Goal: Communication & Community: Answer question/provide support

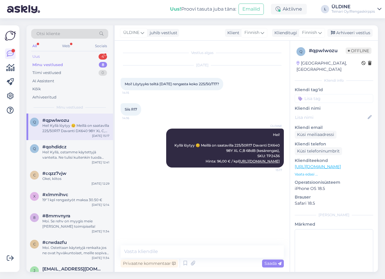
click at [42, 55] on div "Uus 4" at bounding box center [69, 56] width 77 height 8
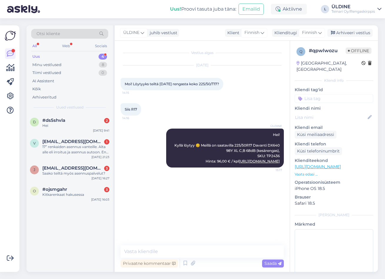
click at [36, 54] on div "Uus" at bounding box center [36, 57] width 8 height 6
click at [53, 189] on span "#ojsmgahr" at bounding box center [54, 188] width 25 height 5
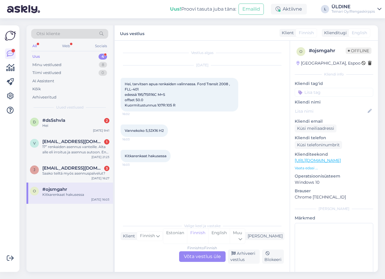
click at [205, 254] on div "Finnish to Finnish Võta vestlus üle" at bounding box center [202, 256] width 47 height 11
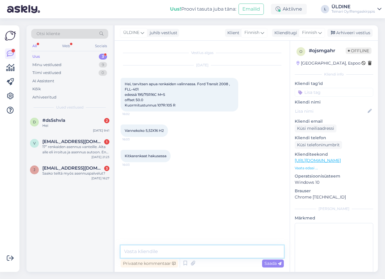
click at [186, 254] on textarea at bounding box center [202, 251] width 163 height 12
type textarea "Moi. Tarvitsetko pelkkä renkaat tai myös vanteet?"
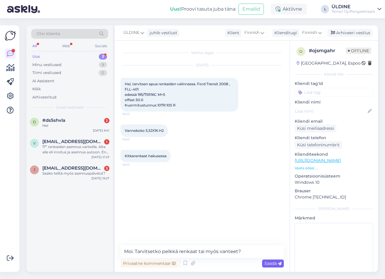
click at [266, 261] on span "Saada" at bounding box center [273, 262] width 17 height 5
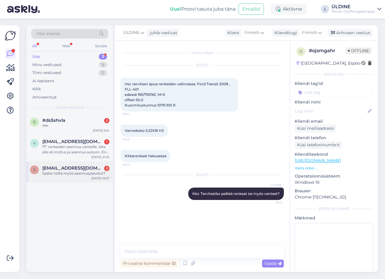
click at [59, 175] on div "Saako teiltä myös asennuspalvelut?" at bounding box center [75, 172] width 67 height 5
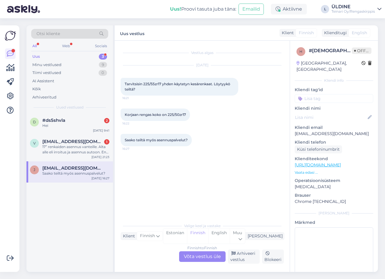
click at [203, 256] on div "Finnish to Finnish Võta vestlus üle" at bounding box center [202, 256] width 47 height 11
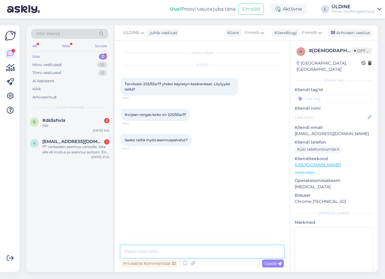
click at [192, 250] on textarea at bounding box center [202, 251] width 163 height 12
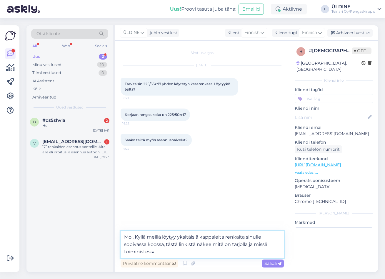
type textarea "Moi. Kyllä meillä löytyy yksitäisiä kappaleita renkaita sinulle sopivassa kooss…"
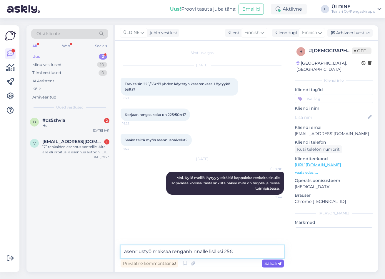
type textarea "asennustyö maksaa renganhinnalle lisäksi 25€"
click at [274, 265] on span "Saada" at bounding box center [273, 262] width 17 height 5
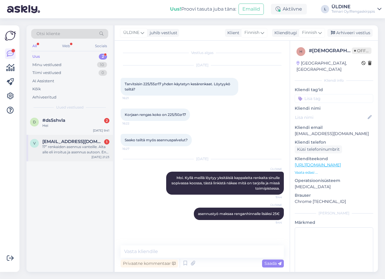
click at [75, 152] on div "17” renkaiden asennus vanteille. Alta alle eli irroitus ja asennus autoon. En t…" at bounding box center [75, 149] width 67 height 11
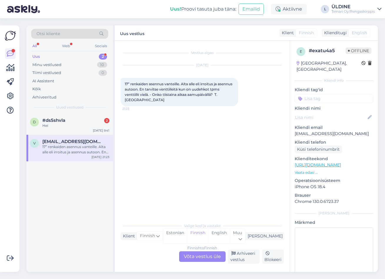
click at [201, 259] on div "Finnish to Finnish Võta vestlus üle" at bounding box center [202, 256] width 47 height 11
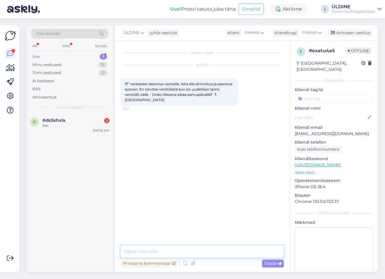
click at [157, 253] on textarea at bounding box center [202, 251] width 163 height 12
type textarea "Moi. Saa tulla suoraan paikan päälle :) Asennushinta on 100€"
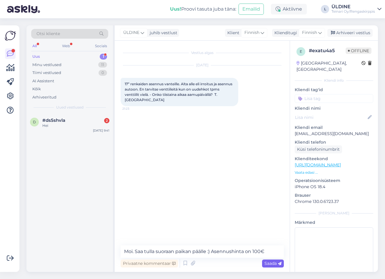
click at [273, 266] on div "Saada" at bounding box center [273, 263] width 22 height 8
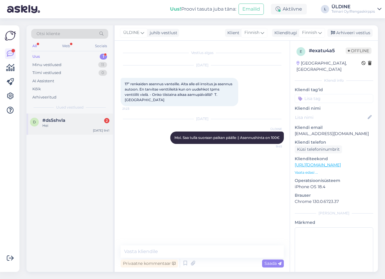
click at [67, 122] on div "#ds5shvla 2" at bounding box center [75, 119] width 67 height 5
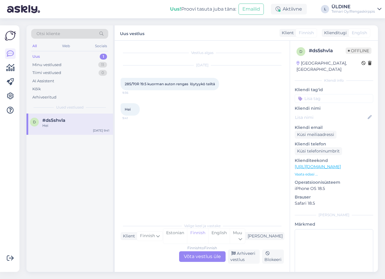
click at [212, 257] on div "Finnish to Finnish Võta vestlus üle" at bounding box center [202, 256] width 47 height 11
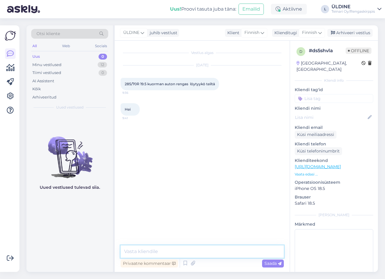
click at [186, 253] on textarea at bounding box center [202, 251] width 163 height 12
type textarea "Moi. Valitettavasti meillä on myynissä henkilöauton renkaat!"
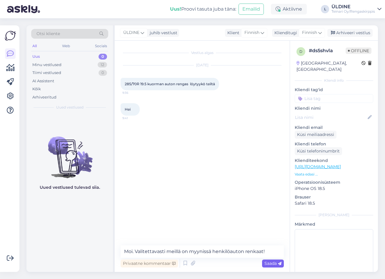
click at [274, 261] on span "Saada" at bounding box center [273, 262] width 17 height 5
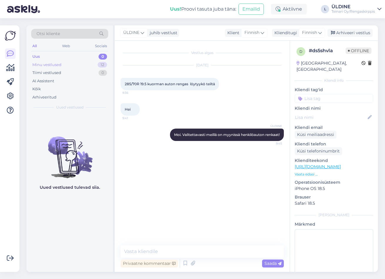
click at [49, 62] on div "Minu vestlused" at bounding box center [46, 65] width 29 height 6
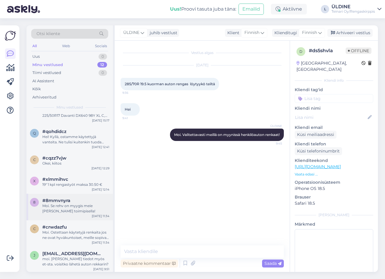
scroll to position [149, 0]
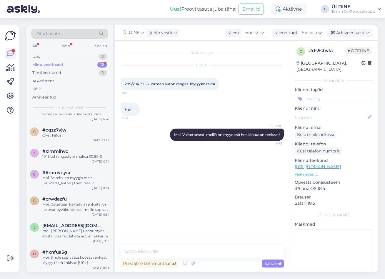
click at [59, 63] on div "Minu vestlused" at bounding box center [47, 65] width 31 height 6
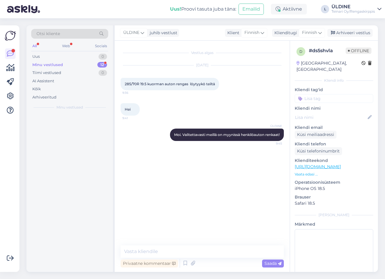
scroll to position [0, 0]
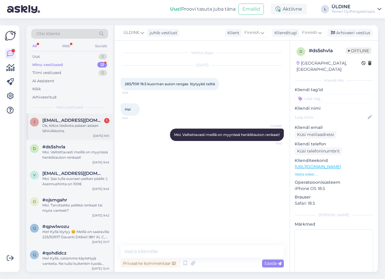
click at [66, 123] on div "Ok, kiitos tiedosta palaan asiaan lähiviikkoina." at bounding box center [75, 128] width 67 height 11
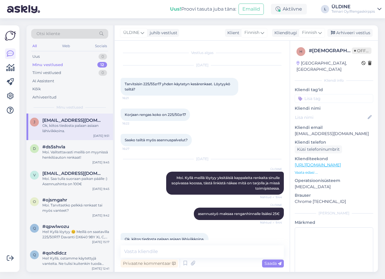
scroll to position [12, 0]
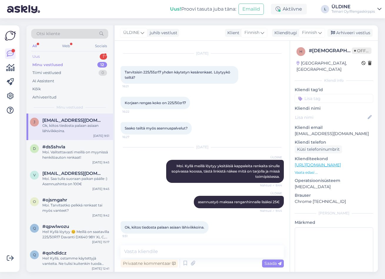
click at [38, 55] on div "Uus" at bounding box center [35, 57] width 7 height 6
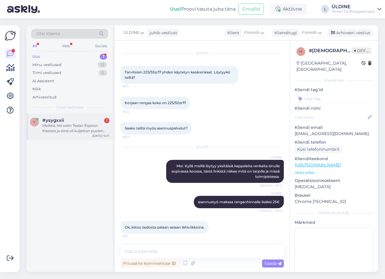
click at [62, 123] on div "Moikka, hei ostin Teslan Espoon Kiesistä ja siinä oli kuljettan puolen etuvante…" at bounding box center [75, 128] width 67 height 11
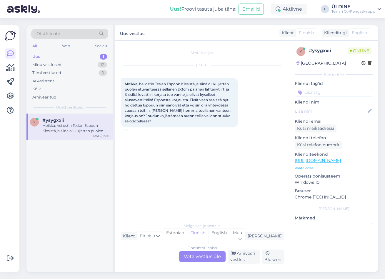
click at [186, 257] on div "Finnish to Finnish Võta vestlus üle" at bounding box center [202, 256] width 47 height 11
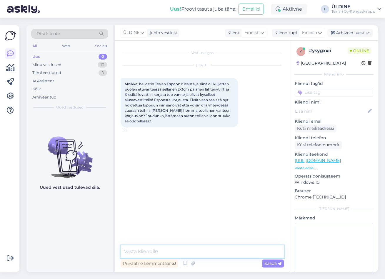
click at [177, 251] on textarea at bounding box center [202, 251] width 163 height 12
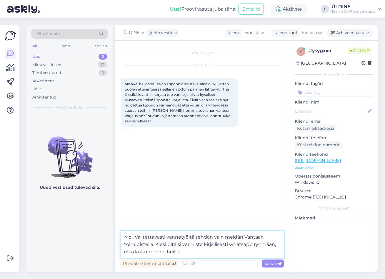
type textarea "Moi. Valitettavasti vannetyöitä tehdän vain meidän Vantaan toimipistella. Kiesi…"
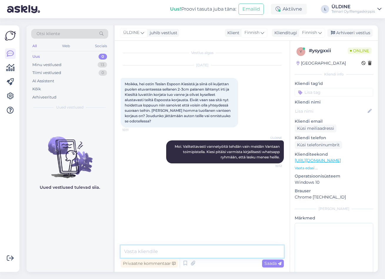
click at [155, 251] on textarea at bounding box center [202, 251] width 163 height 12
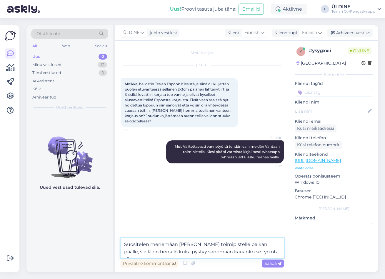
type textarea "Suositelen menemään Petikon toimipistelle paikan päälle, siellä on henkilö kuka…"
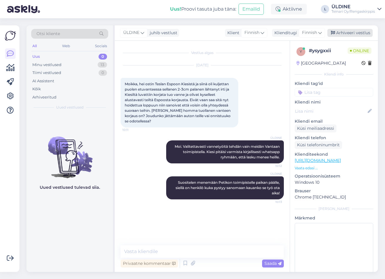
drag, startPoint x: 268, startPoint y: 84, endPoint x: 356, endPoint y: 34, distance: 101.0
click at [269, 84] on div "[DATE] Moikka, hei ostin Teslan Espoon Kiesistä ja siinä oli kuljettan puolen e…" at bounding box center [202, 96] width 163 height 75
drag, startPoint x: 273, startPoint y: 230, endPoint x: 274, endPoint y: 225, distance: 5.0
click at [273, 227] on div "Vestlus algas [DATE] Moikka, hei ostin Teslan Espoon Kiesistä ja siinä oli kulj…" at bounding box center [205, 143] width 169 height 193
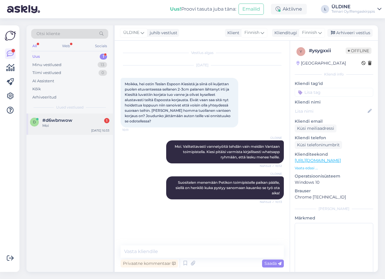
drag, startPoint x: 56, startPoint y: 122, endPoint x: 90, endPoint y: 125, distance: 34.0
click at [56, 122] on span "#d6wbnwow" at bounding box center [57, 119] width 30 height 5
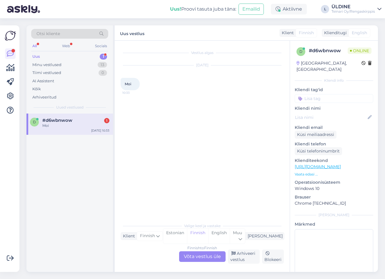
drag, startPoint x: 190, startPoint y: 257, endPoint x: 198, endPoint y: 252, distance: 8.7
click at [191, 257] on div "Finnish to Finnish Võta vestlus üle" at bounding box center [202, 256] width 47 height 11
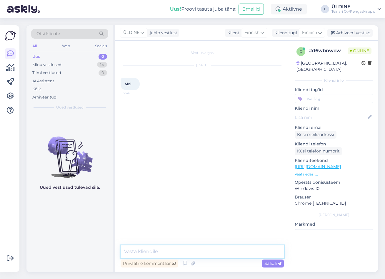
click at [180, 251] on textarea at bounding box center [202, 251] width 163 height 12
type textarea "Moi"
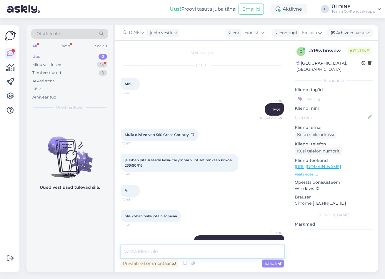
scroll to position [65, 0]
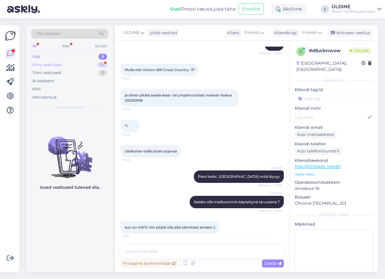
click at [53, 63] on div "Minu vestlused" at bounding box center [46, 65] width 29 height 6
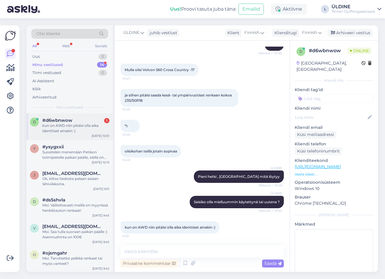
click at [67, 120] on span "#d6wbnwow" at bounding box center [57, 119] width 30 height 5
click at [43, 55] on div "Uus 1" at bounding box center [69, 56] width 77 height 8
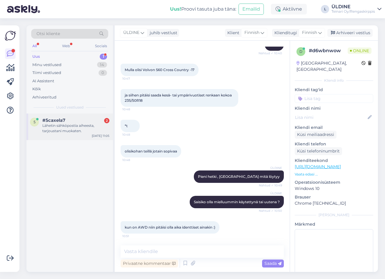
click at [53, 126] on div "Lähetin sähköpostia aiheesta, tarjoustani muokaten." at bounding box center [75, 128] width 67 height 11
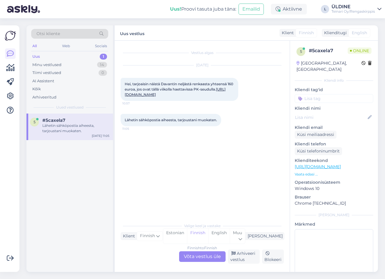
click at [157, 95] on link "[URL][DOMAIN_NAME]" at bounding box center [175, 92] width 101 height 10
click at [211, 257] on div "Finnish to Finnish Võta vestlus üle" at bounding box center [202, 256] width 47 height 11
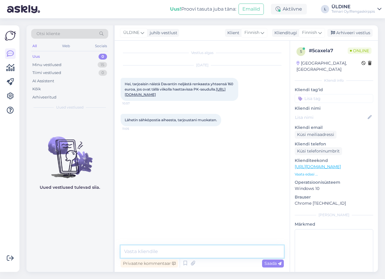
click at [157, 249] on textarea at bounding box center [202, 251] width 163 height 12
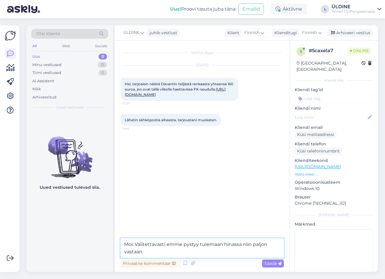
click at [230, 245] on textarea "Moi. Valitettavasti emme pystyy tulemaan hinassa niin paljon vastaan." at bounding box center [202, 247] width 163 height 19
click at [275, 246] on textarea "Moi. Valitettavasti emme pystyy tulemaan hinnassa niin paljon vastaan." at bounding box center [202, 247] width 163 height 19
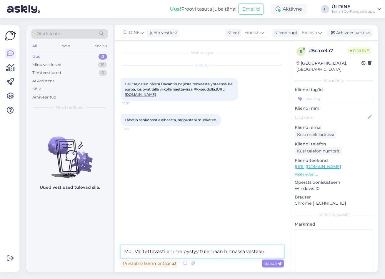
click at [269, 250] on textarea "Moi. Valitettavasti emme pystyy tulemaan hinnassa vastaan." at bounding box center [202, 251] width 163 height 12
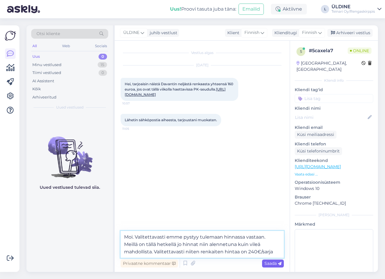
type textarea "Moi. Valitettavasti emme pystyy tulemaan hinnassa vastaan. Meillä on tällä hetk…"
drag, startPoint x: 274, startPoint y: 263, endPoint x: 291, endPoint y: 257, distance: 17.6
click at [277, 262] on span "Saada" at bounding box center [273, 262] width 17 height 5
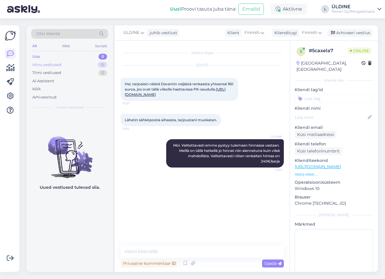
click at [53, 64] on div "Minu vestlused" at bounding box center [46, 65] width 29 height 6
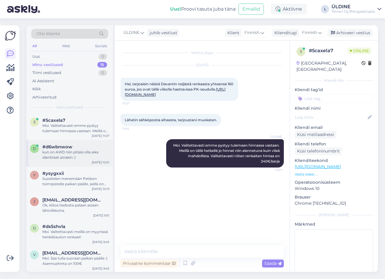
click at [75, 152] on div "kun on AWD niin pitäisi olla aika identtiset ainakin :)" at bounding box center [75, 154] width 67 height 11
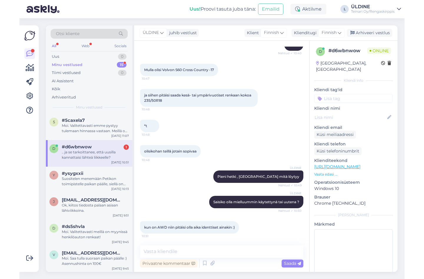
scroll to position [90, 0]
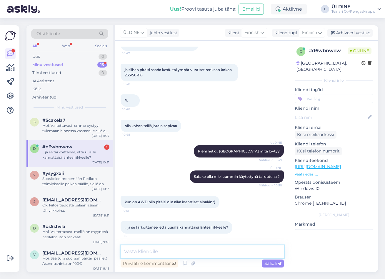
drag, startPoint x: 173, startPoint y: 248, endPoint x: 177, endPoint y: 253, distance: 7.2
click at [173, 248] on textarea at bounding box center [202, 251] width 163 height 12
click at [180, 252] on textarea at bounding box center [202, 251] width 163 height 12
click at [179, 251] on textarea at bounding box center [202, 251] width 163 height 12
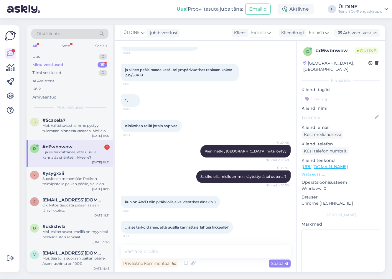
click at [319, 12] on div "Uus! Proovi tasuta juba täna: Emailid Aktiivne L ÜLDINE Teinari Oy/Rengaskirppis" at bounding box center [196, 9] width 392 height 18
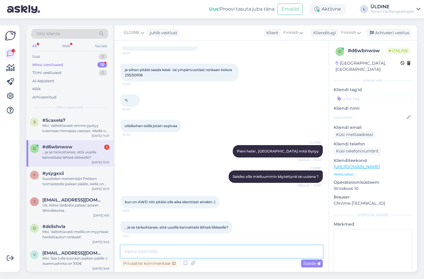
click at [144, 251] on textarea at bounding box center [222, 251] width 202 height 12
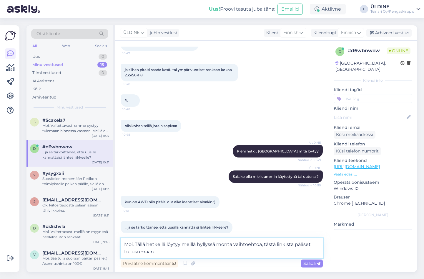
click at [136, 251] on textarea "Moi. Tällä hetkellä löytyy meillä hyllyssä monta vaihtoehtoa, tästä linkista pä…" at bounding box center [222, 247] width 202 height 19
click at [159, 253] on textarea "Moi. Tällä hetkellä löytyy meillä hyllyssä monta vaihtoehtoa, tästä linkista pä…" at bounding box center [222, 247] width 202 height 19
paste textarea "[URL][DOMAIN_NAME]"
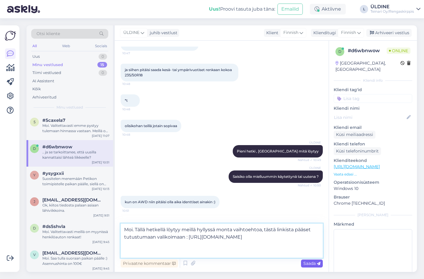
type textarea "Moi. Tällä hetkellä löytyy meillä hyllyssä monta vaihtoehtoa, tästä linkista pä…"
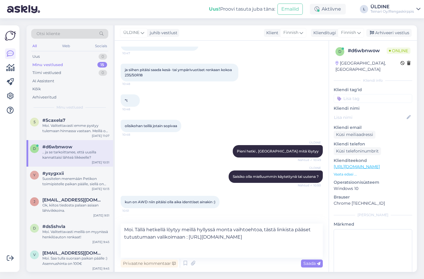
drag, startPoint x: 309, startPoint y: 263, endPoint x: 321, endPoint y: 263, distance: 11.8
click at [309, 263] on span "Saada" at bounding box center [312, 262] width 17 height 5
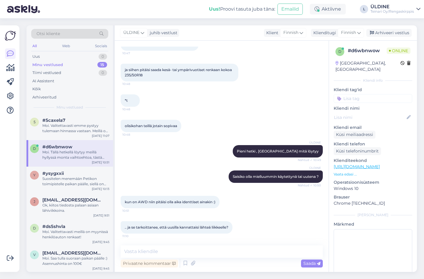
scroll to position [142, 0]
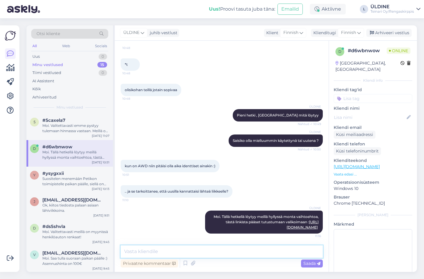
paste textarea "[URL][DOMAIN_NAME]"
type textarea "[URL][DOMAIN_NAME]"
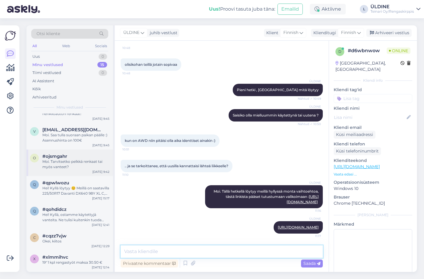
scroll to position [229, 0]
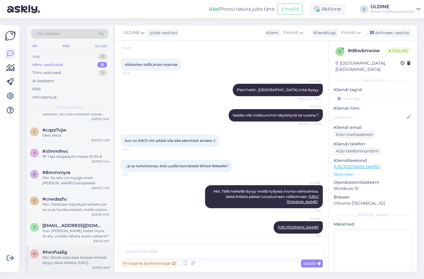
click at [79, 260] on div "Moi. Sinule sopivassa koossa renkaat löytyy tästä linkista: [URL][DOMAIN_NAME]" at bounding box center [75, 259] width 67 height 11
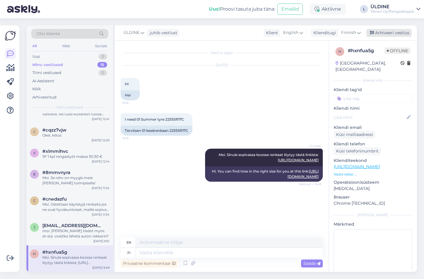
click at [385, 31] on div "Arhiveeri vestlus" at bounding box center [389, 33] width 45 height 8
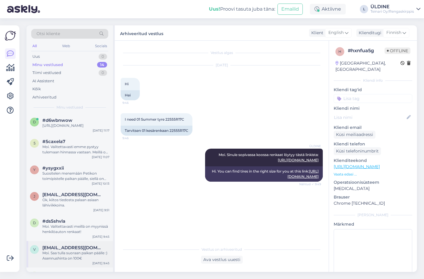
click at [57, 259] on div "Moi. Saa tulla suoraan paikan päälle :) Asennushinta on 100€" at bounding box center [75, 255] width 67 height 11
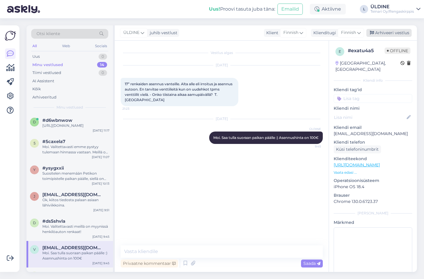
click at [385, 32] on div "Arhiveeri vestlus" at bounding box center [389, 33] width 45 height 8
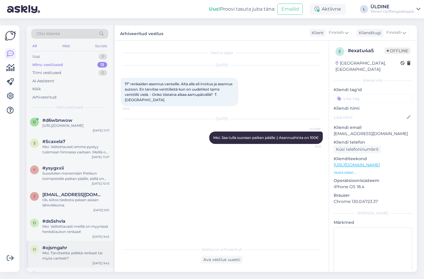
click at [77, 261] on div "Moi. Tarvitsetko pelkkä renkaat tai myös vanteet?" at bounding box center [75, 255] width 67 height 11
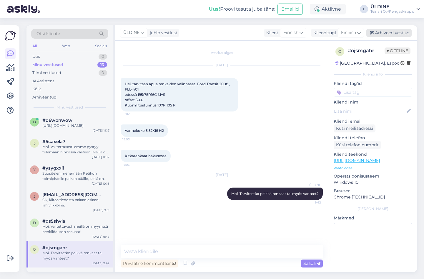
click at [385, 33] on div "Arhiveeri vestlus" at bounding box center [389, 33] width 45 height 8
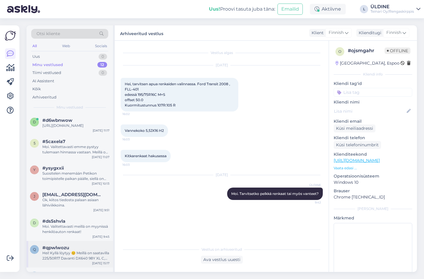
drag, startPoint x: 75, startPoint y: 260, endPoint x: 80, endPoint y: 259, distance: 5.3
click at [76, 260] on div "Hei! Kyllä löytyy 😊 Meillä on saatavilla 225/50R17 Davanti DX640 98Y XL C,B 68d…" at bounding box center [75, 255] width 67 height 11
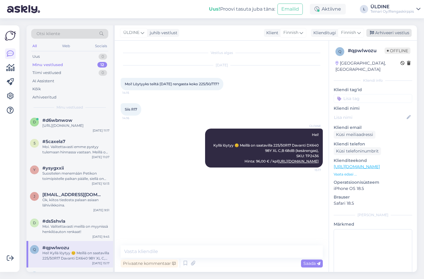
click at [385, 33] on div "Arhiveeri vestlus" at bounding box center [389, 33] width 45 height 8
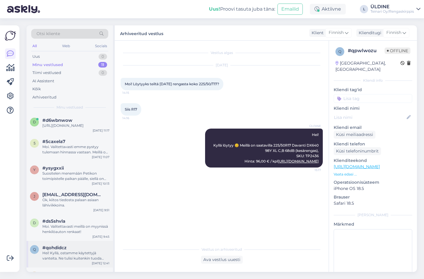
click at [88, 260] on div "Hei! Kyllä, ostamme käytettyjä vanteita. Ne tulisi kuitenkin tuoda arvioitavaks…" at bounding box center [75, 255] width 67 height 11
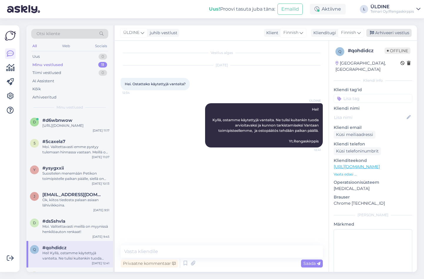
click at [385, 34] on div "Arhiveeri vestlus" at bounding box center [389, 33] width 45 height 8
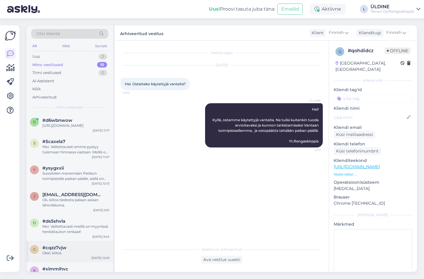
click at [72, 250] on div "#cqzz7vjw" at bounding box center [75, 247] width 67 height 5
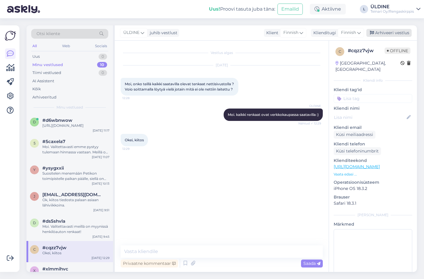
click at [385, 33] on div "Arhiveeri vestlus" at bounding box center [389, 33] width 45 height 8
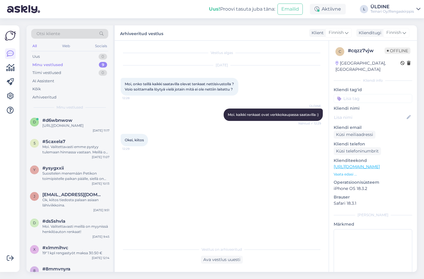
drag, startPoint x: 243, startPoint y: 165, endPoint x: 290, endPoint y: 165, distance: 46.8
click at [243, 165] on div "Vestlus algas [DATE] Moi, onko teillä kaikki saatavilla olevat tenkaat nettisiv…" at bounding box center [225, 142] width 208 height 191
drag, startPoint x: 85, startPoint y: 127, endPoint x: 134, endPoint y: 129, distance: 48.9
click at [85, 127] on div "[URL][DOMAIN_NAME]" at bounding box center [75, 125] width 67 height 5
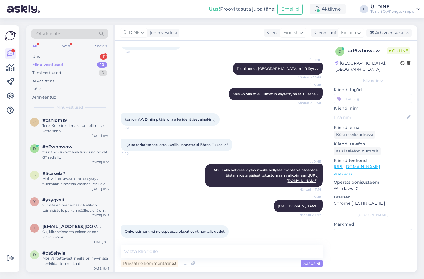
scroll to position [279, 0]
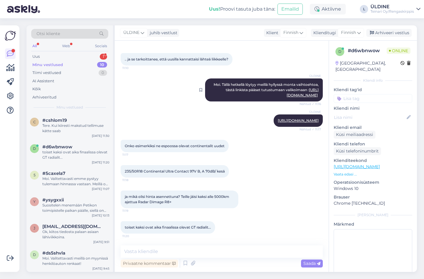
drag, startPoint x: 63, startPoint y: 64, endPoint x: 247, endPoint y: 59, distance: 184.4
click at [63, 62] on div "Minu vestlused 10" at bounding box center [69, 65] width 77 height 8
click at [83, 179] on div "Moi. Valitettavasti emme pystyy tulemaan hinnassa vastaan. Meillä on tällä hetk…" at bounding box center [75, 181] width 67 height 11
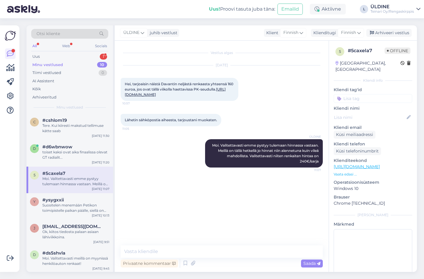
scroll to position [0, 0]
click at [38, 57] on div "Uus" at bounding box center [35, 57] width 7 height 6
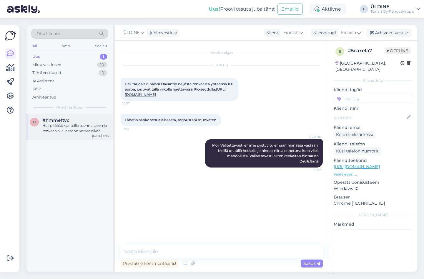
click at [57, 129] on div "Hei, pitääkö vanteille asennukseen ja renkaan alle laittoon varata aika?" at bounding box center [75, 128] width 67 height 11
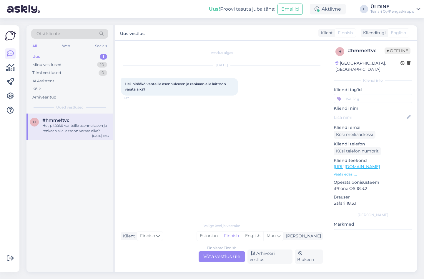
click at [229, 257] on div "Finnish to Finnish Võta vestlus üle" at bounding box center [222, 256] width 47 height 11
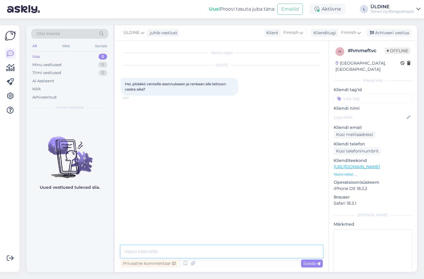
click at [162, 251] on textarea at bounding box center [222, 251] width 202 height 12
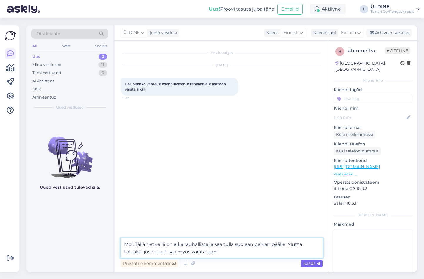
type textarea "Moi. Tällä hetkellä on aika rauhallista ja saa tulla suoraan paikan päälle. Mut…"
click at [305, 262] on span "Saada" at bounding box center [312, 262] width 17 height 5
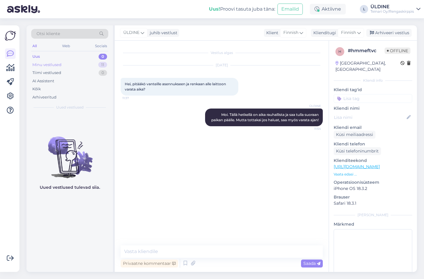
drag, startPoint x: 53, startPoint y: 63, endPoint x: 59, endPoint y: 66, distance: 6.8
click at [53, 63] on div "Minu vestlused" at bounding box center [46, 65] width 29 height 6
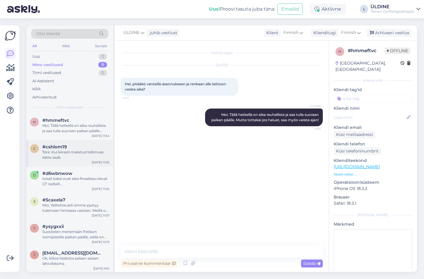
click at [69, 155] on div "Tere. Kui kiiresti makstud tellimuse kätte saab" at bounding box center [75, 154] width 67 height 11
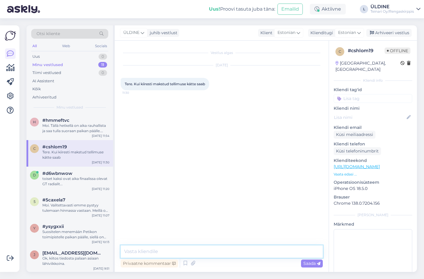
click at [175, 250] on textarea at bounding box center [222, 251] width 202 height 12
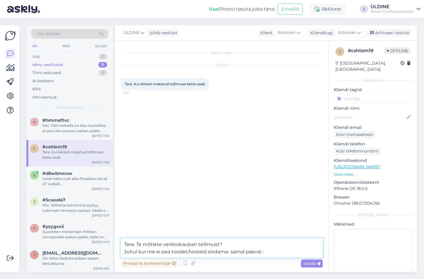
type textarea "Tere. Te mõtlete verkkokauban tellimust? [PERSON_NAME] kui me ei pea toodet/too…"
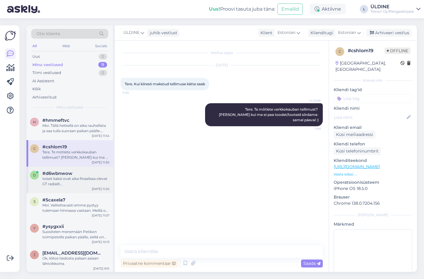
click at [85, 179] on div "toiset kaksi ovat aika finaalissa olevat GT radialit..." at bounding box center [75, 181] width 67 height 11
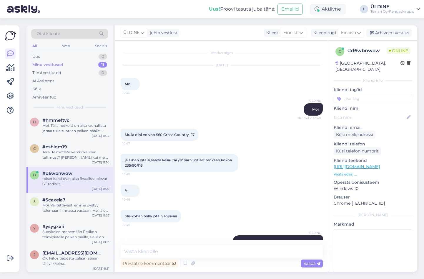
scroll to position [279, 0]
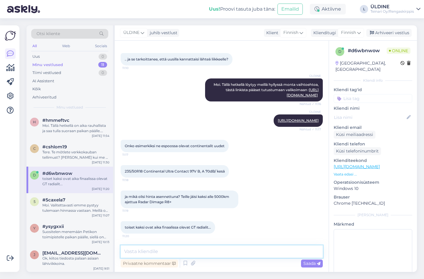
drag, startPoint x: 185, startPoint y: 250, endPoint x: 201, endPoint y: 248, distance: 16.1
click at [185, 250] on textarea at bounding box center [222, 251] width 202 height 12
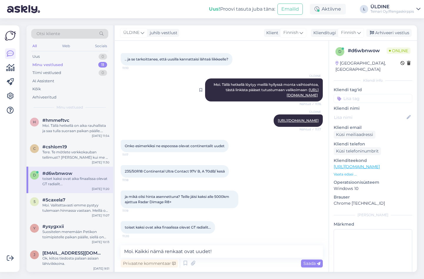
click at [287, 87] on link "[URL][DOMAIN_NAME]" at bounding box center [303, 92] width 32 height 10
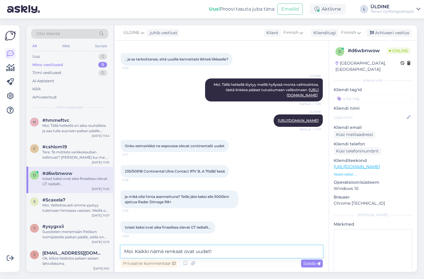
drag, startPoint x: 223, startPoint y: 253, endPoint x: 231, endPoint y: 248, distance: 9.4
click at [223, 253] on textarea "Moi. Kaikki nämä renkaat ovat uudet!" at bounding box center [222, 251] width 202 height 12
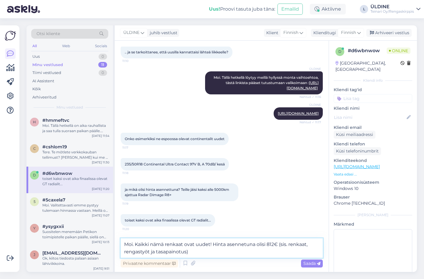
click at [213, 243] on textarea "Moi. Kaikki nämä renkaat ovat uudet! Hinta asennetuna olisi 812€ (sis. renkaat,…" at bounding box center [222, 247] width 202 height 19
click at [290, 253] on textarea "Moi. Kaikki nämä renkaat ovat uudet! Hinta asennetuna olisi 812€ (sis. renkaat,…" at bounding box center [222, 247] width 202 height 19
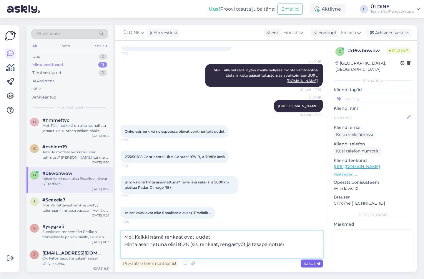
type textarea "Moi. Kaikki nämä renkaat ovat uudet! Hinta asennetuna olisi 812€ (sis. renkaat,…"
click at [310, 262] on span "Saada" at bounding box center [312, 262] width 17 height 5
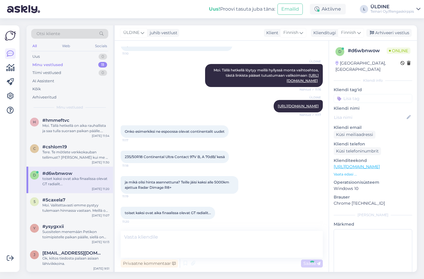
scroll to position [315, 0]
